Goal: Task Accomplishment & Management: Use online tool/utility

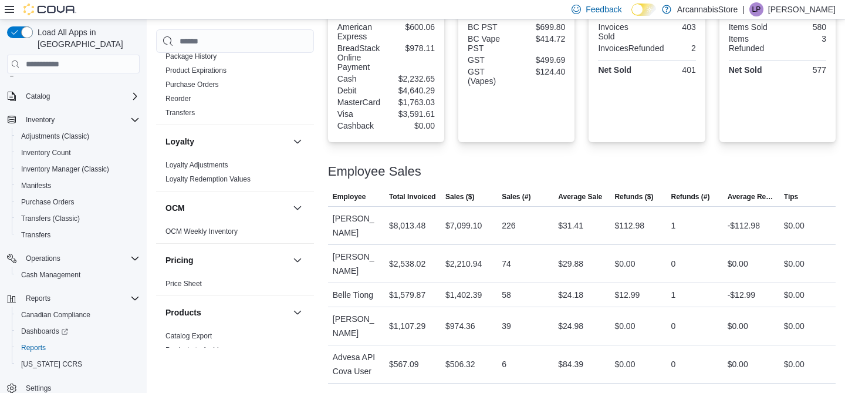
scroll to position [437, 0]
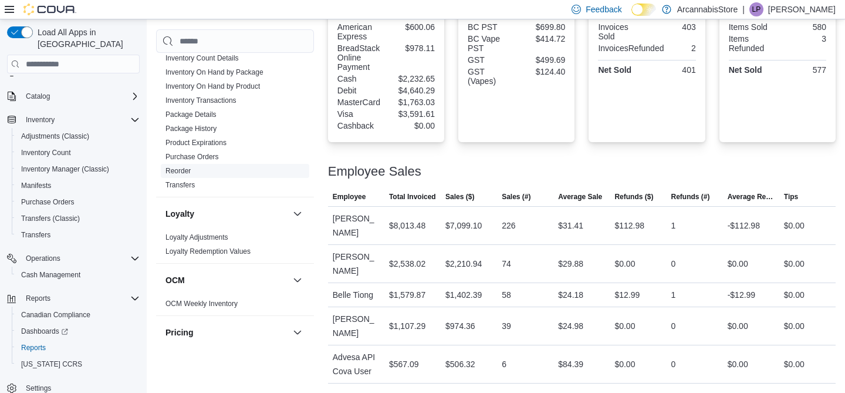
click at [179, 171] on link "Reorder" at bounding box center [178, 171] width 25 height 8
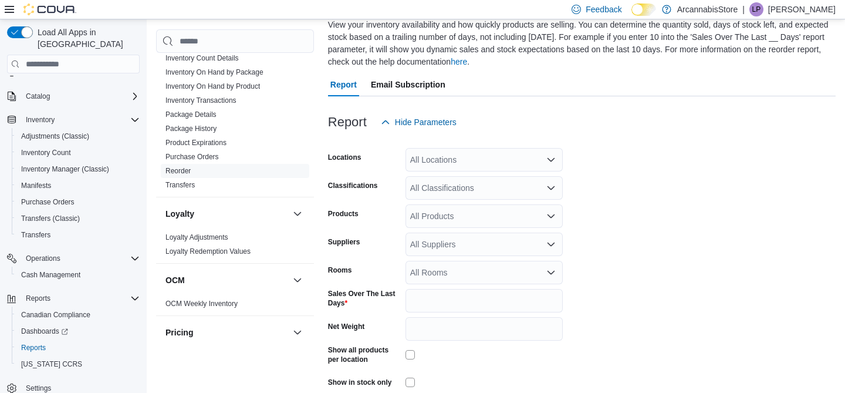
scroll to position [64, 0]
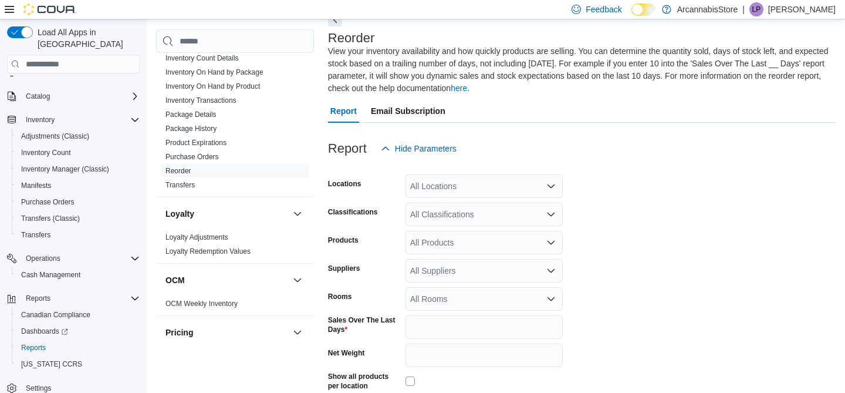
click at [506, 190] on div "All Locations" at bounding box center [484, 185] width 157 height 23
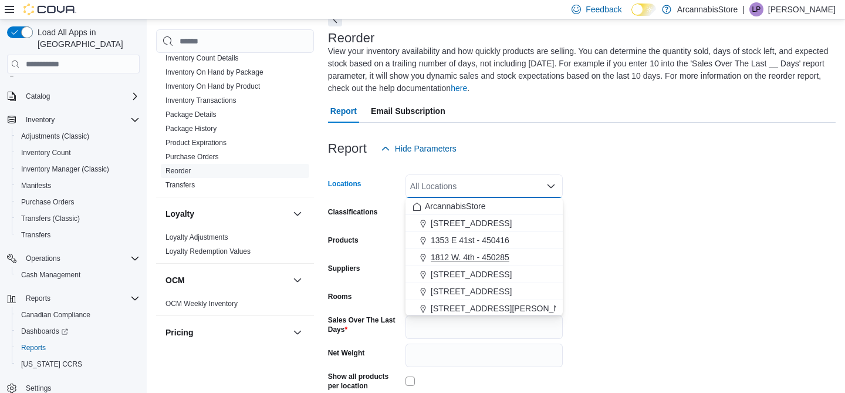
click at [487, 255] on span "1812 W. 4th - 450285" at bounding box center [470, 257] width 79 height 12
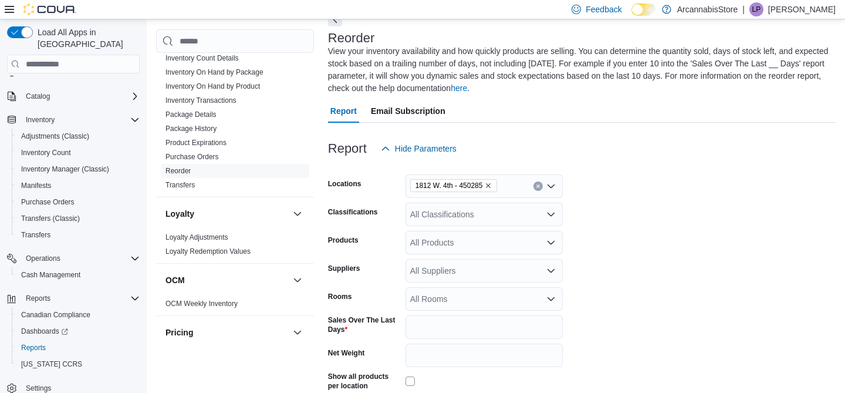
click at [593, 239] on form "Locations 1812 W. 4th - 450285 Classifications All Classifications Products All…" at bounding box center [582, 305] width 508 height 290
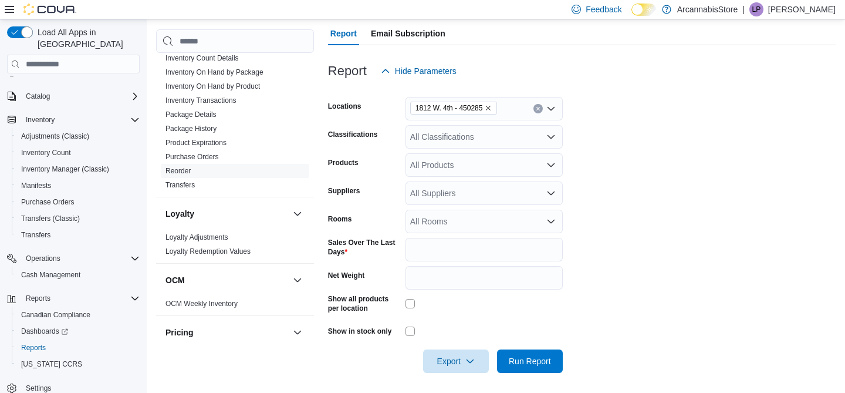
scroll to position [145, 0]
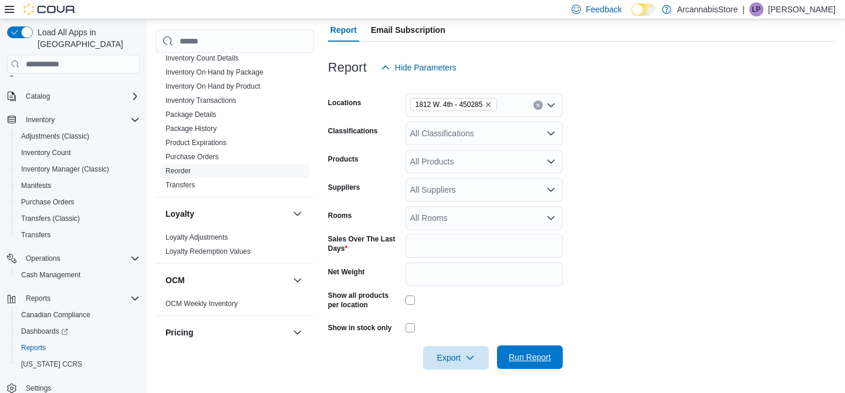
click at [551, 356] on span "Run Report" at bounding box center [530, 357] width 42 height 12
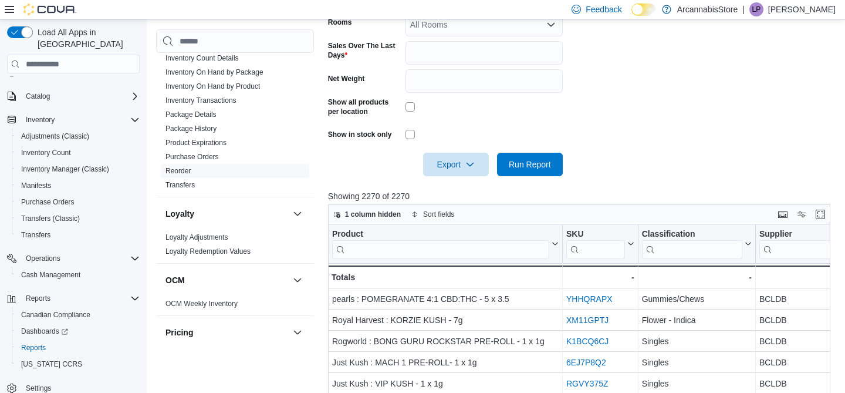
scroll to position [417, 0]
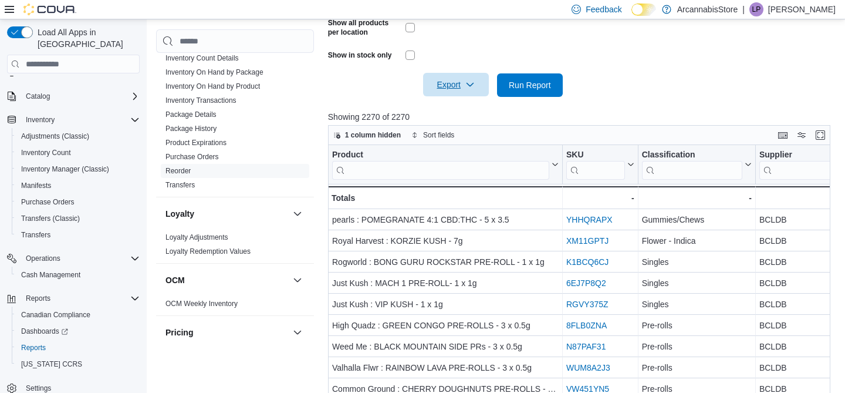
click at [468, 89] on icon "button" at bounding box center [469, 84] width 9 height 9
click at [457, 113] on button "Export to Excel" at bounding box center [456, 108] width 67 height 23
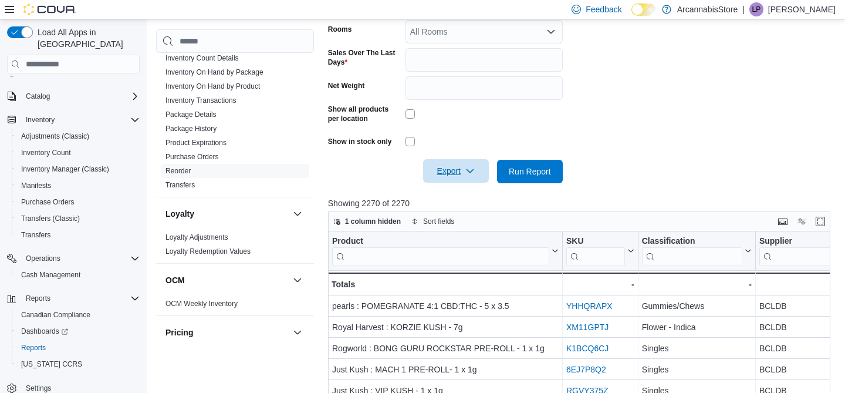
scroll to position [370, 0]
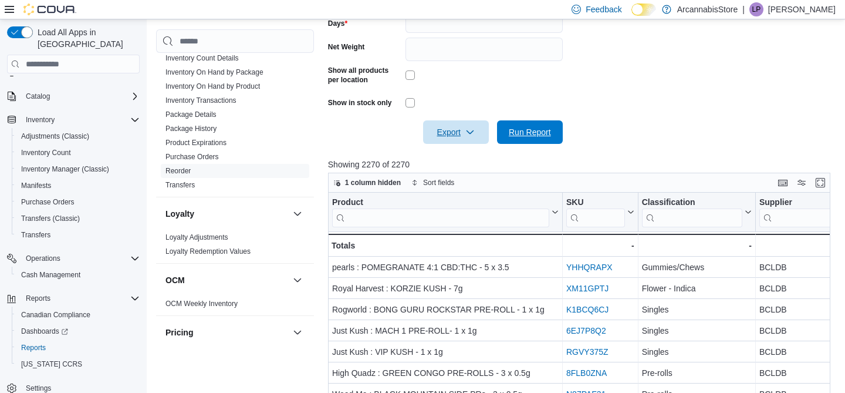
click at [524, 133] on span "Run Report" at bounding box center [530, 132] width 42 height 12
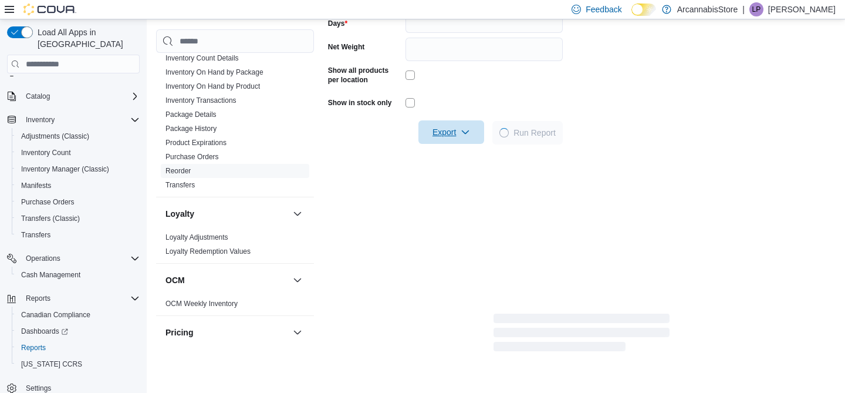
click at [463, 134] on icon "button" at bounding box center [465, 131] width 9 height 9
click at [457, 156] on span "Export to Excel" at bounding box center [451, 155] width 53 height 9
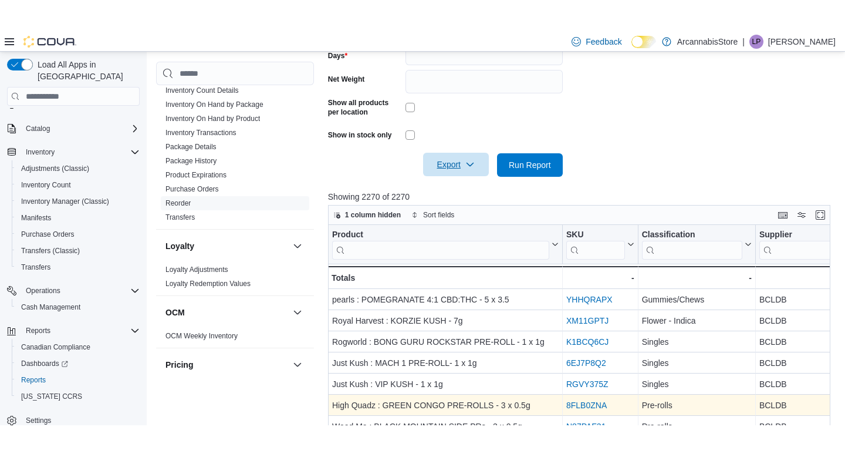
scroll to position [0, 0]
